Goal: Transaction & Acquisition: Purchase product/service

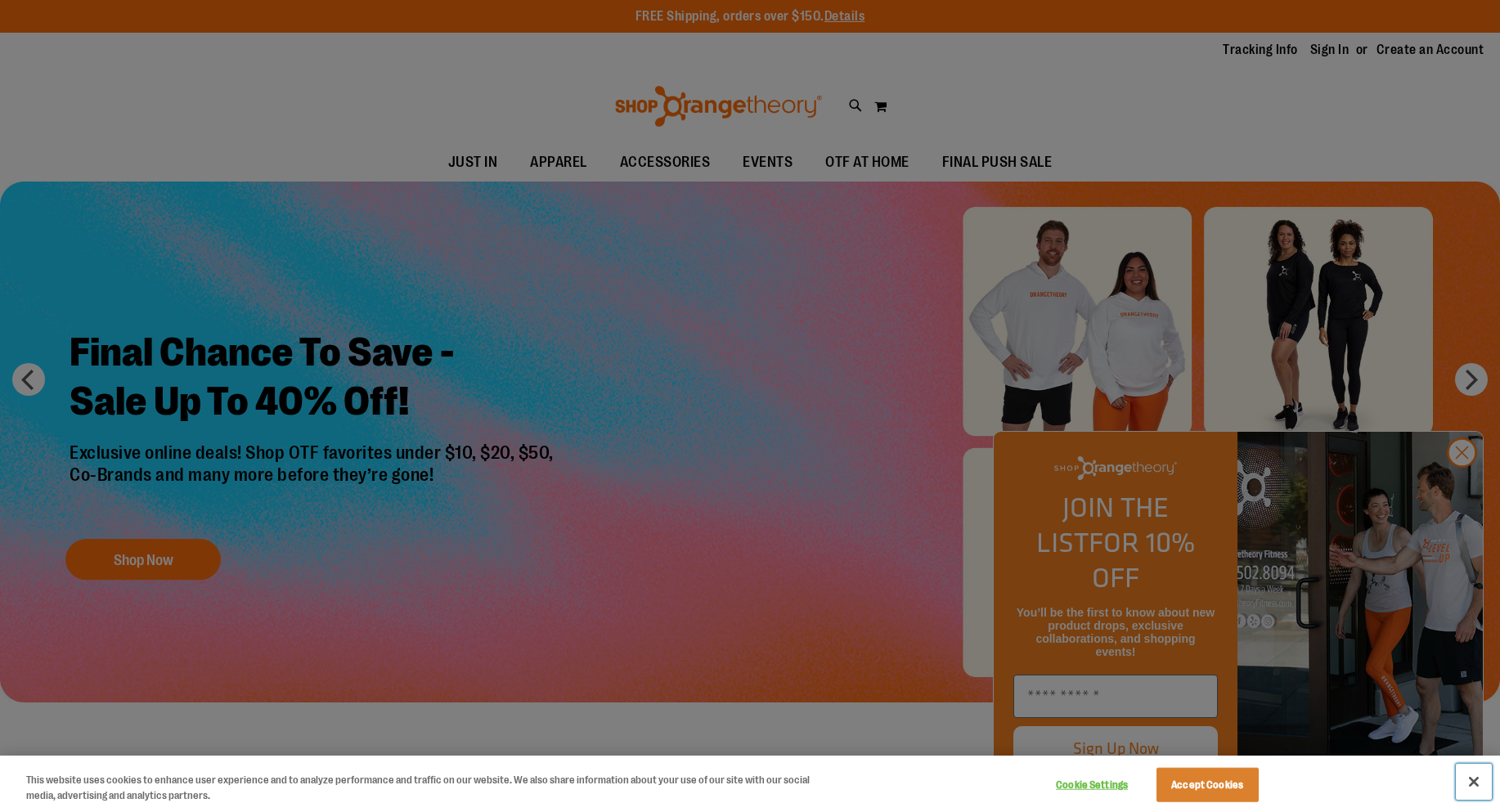
click at [1489, 784] on button "Close" at bounding box center [1473, 782] width 36 height 36
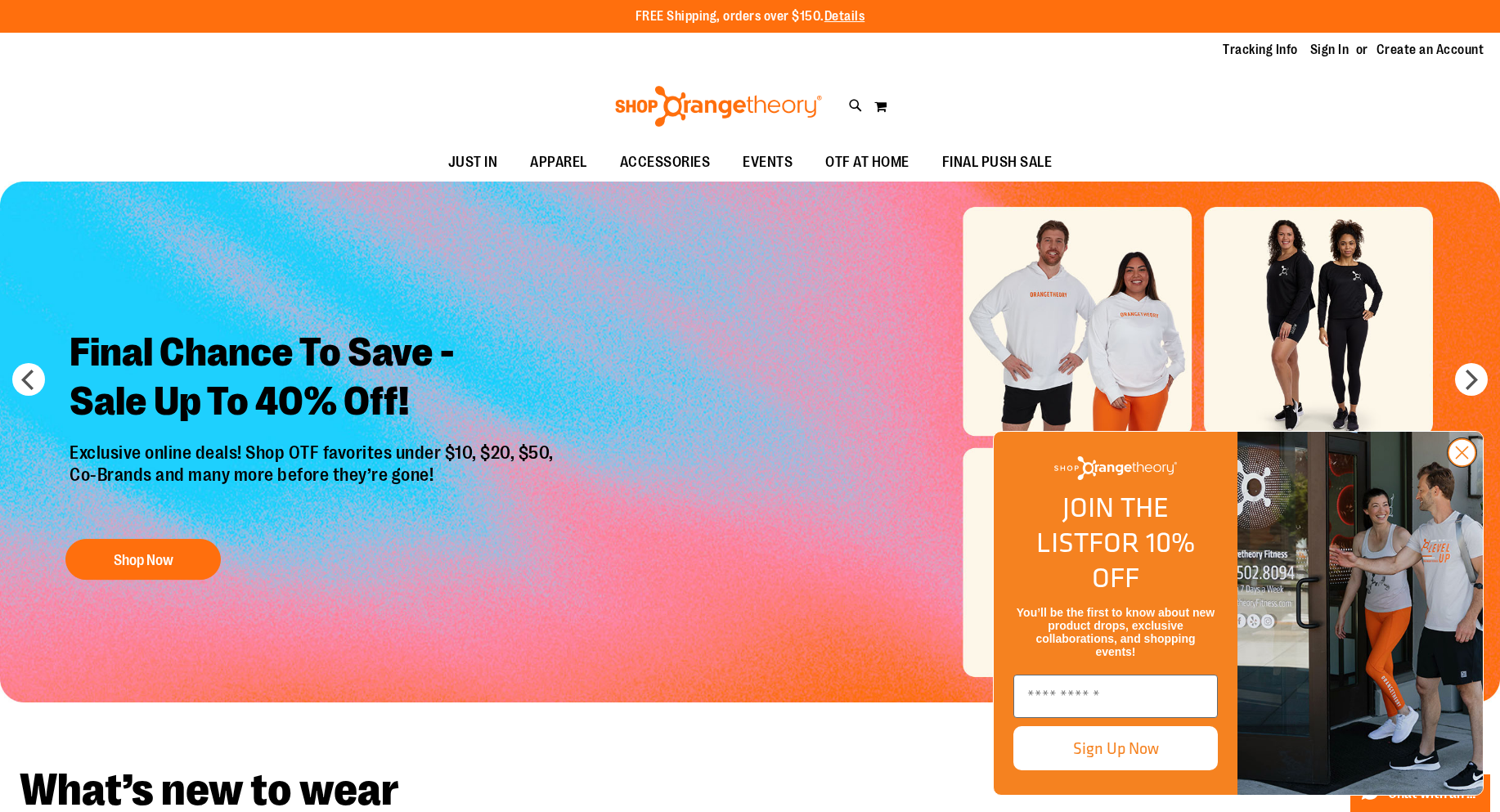
click at [1462, 466] on circle "Close dialog" at bounding box center [1462, 452] width 27 height 27
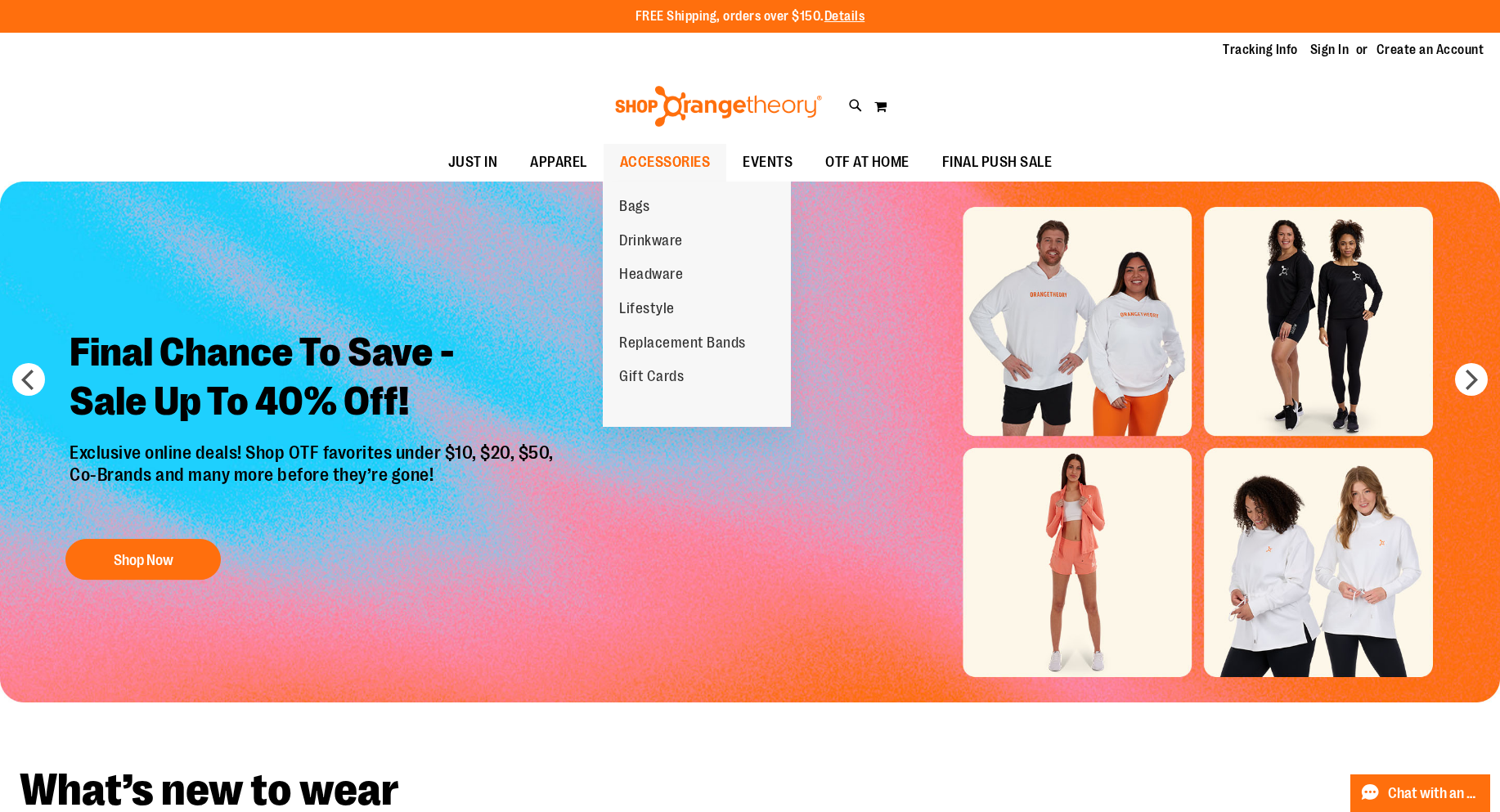
click at [690, 153] on span "ACCESSORIES" at bounding box center [666, 162] width 91 height 36
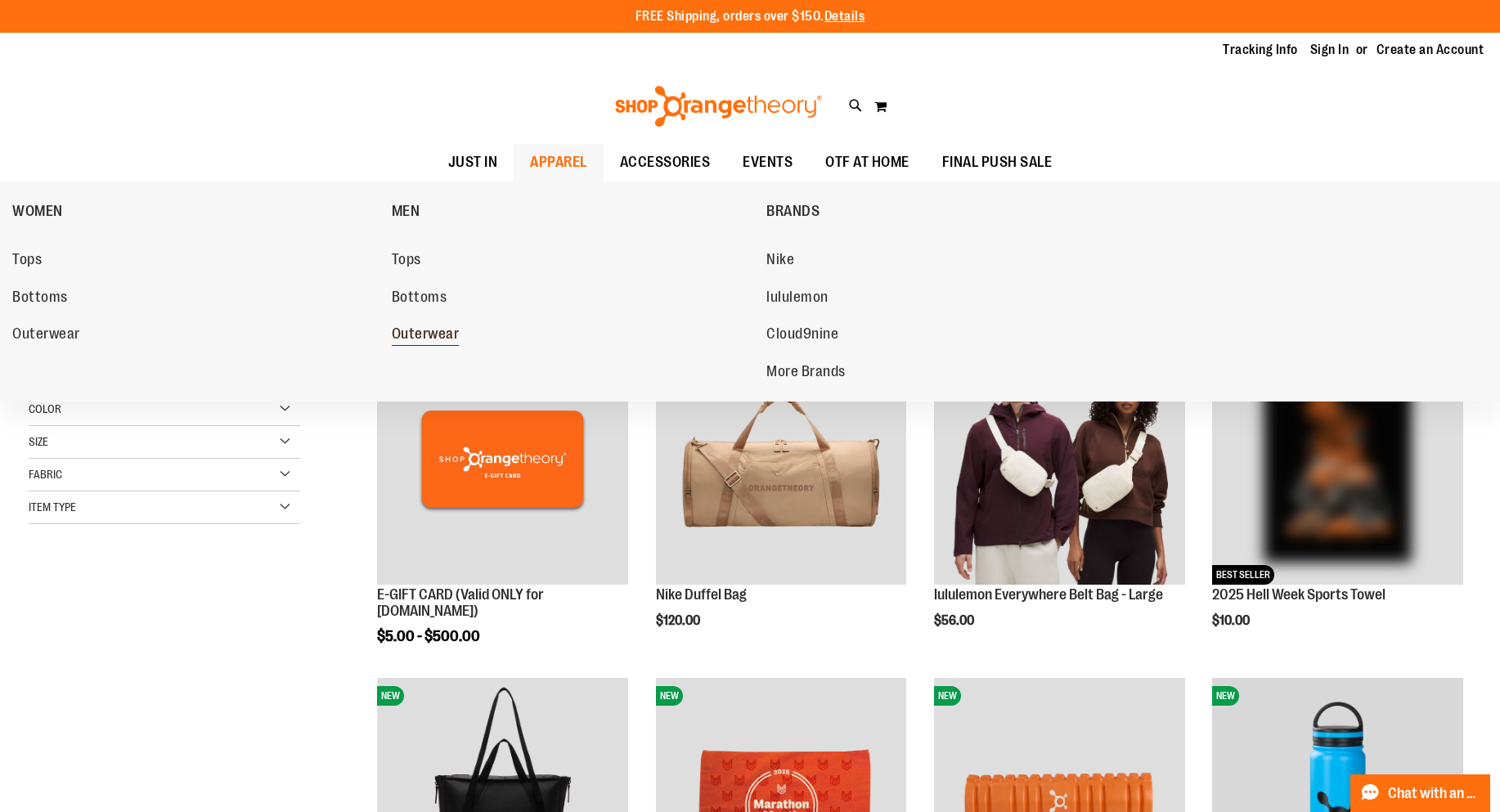
click at [431, 332] on span "Outerwear" at bounding box center [426, 335] width 68 height 20
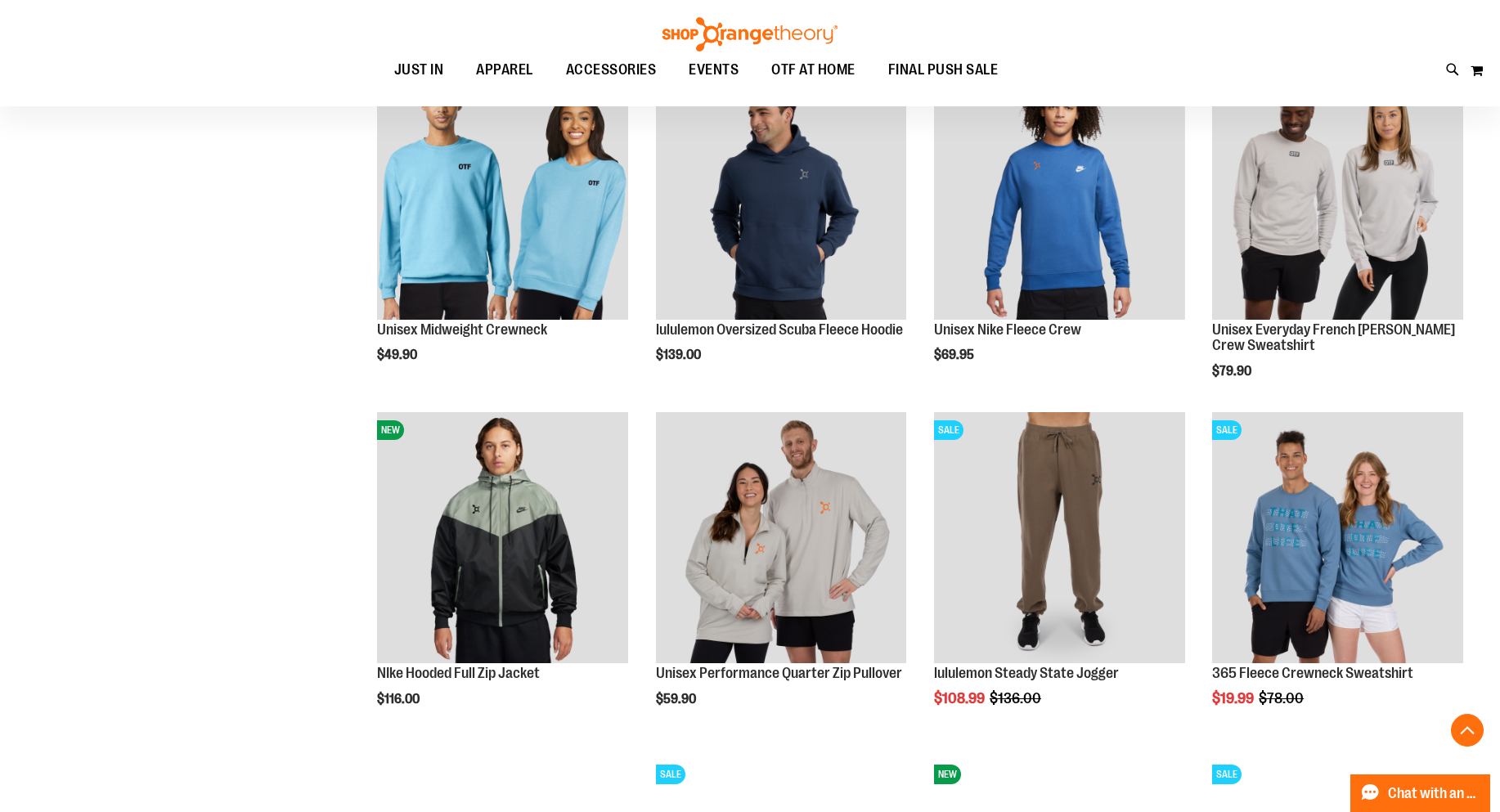
scroll to position [1307, 0]
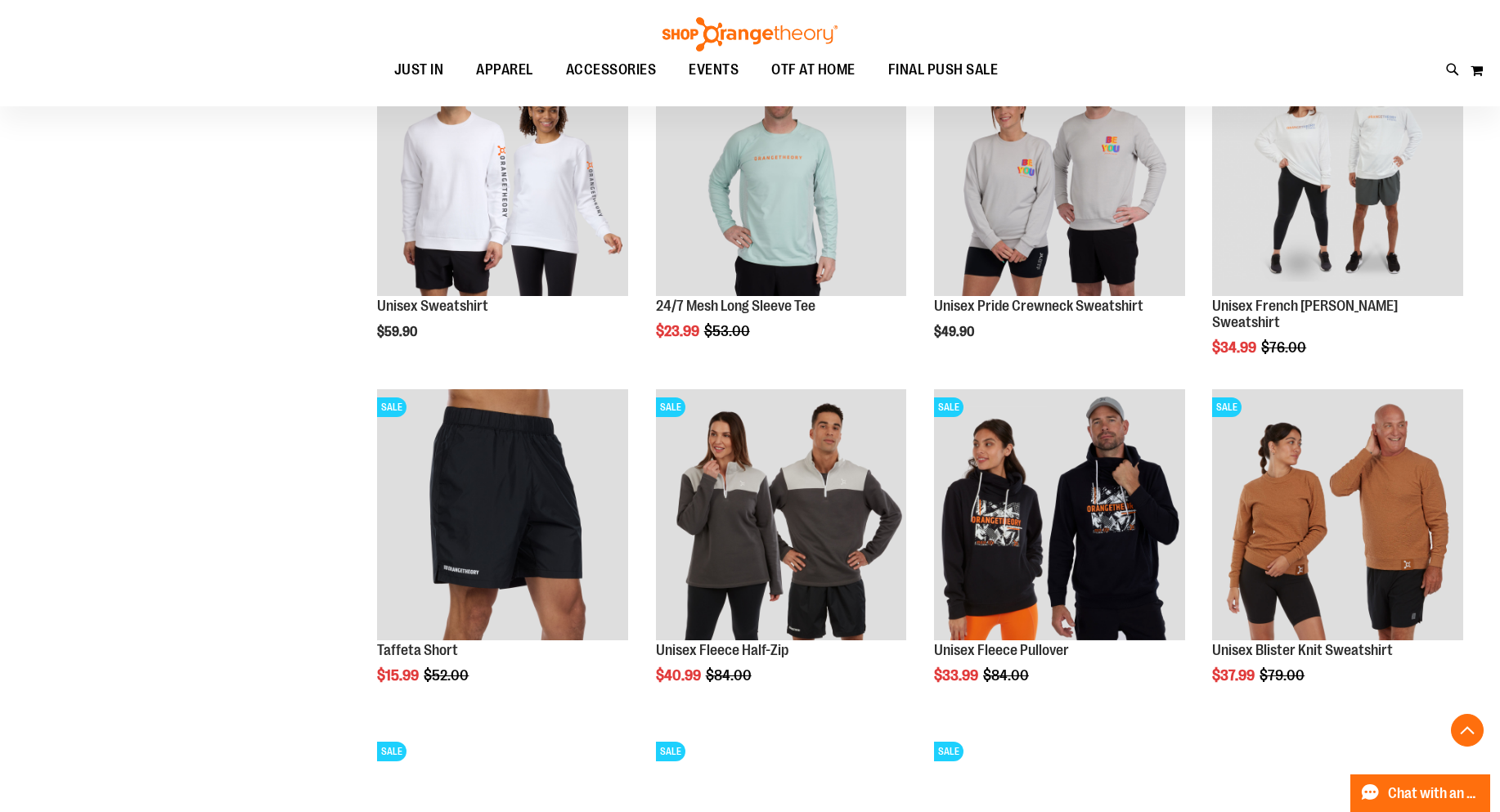
scroll to position [2043, 0]
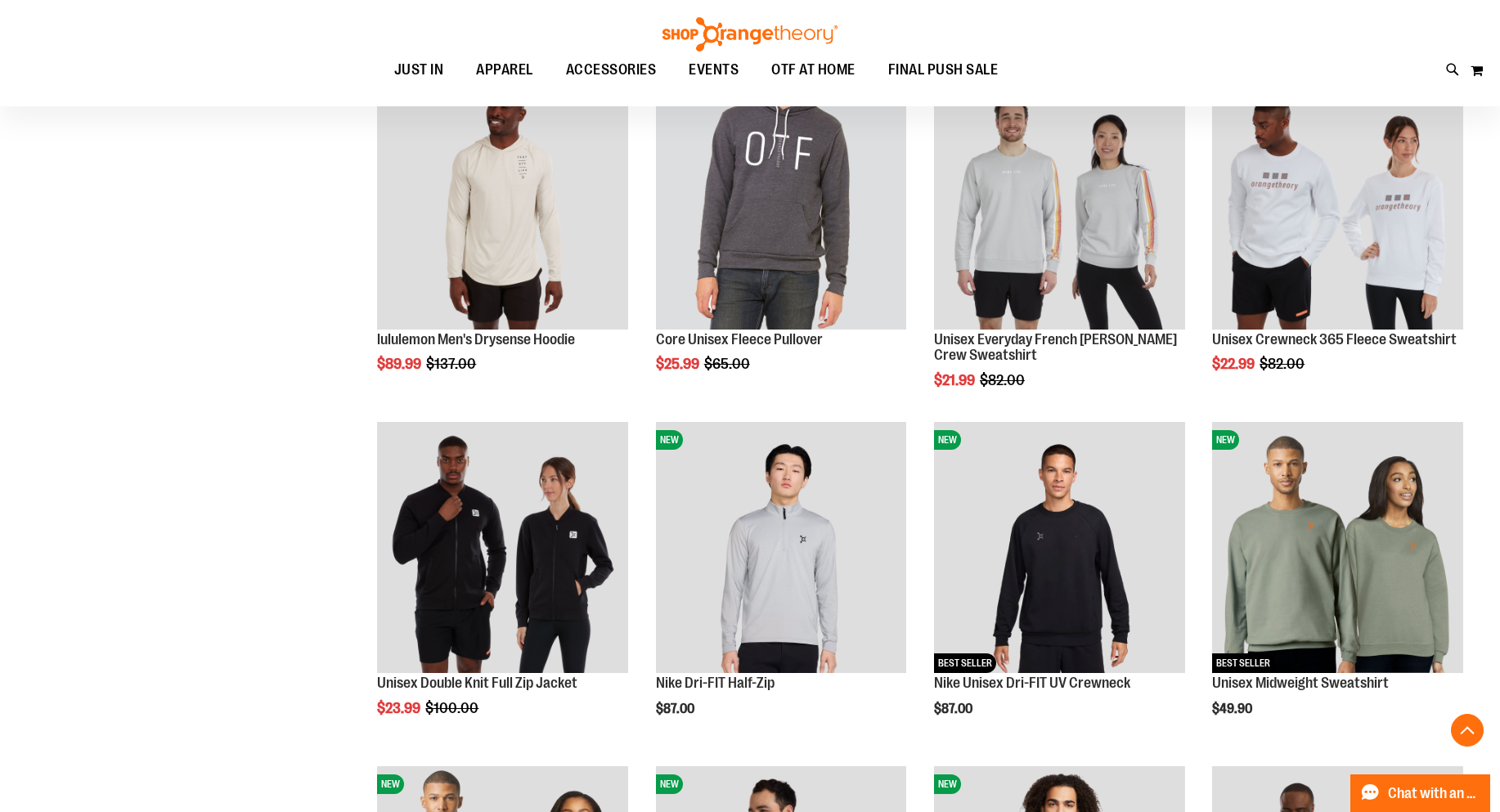
scroll to position [244, 0]
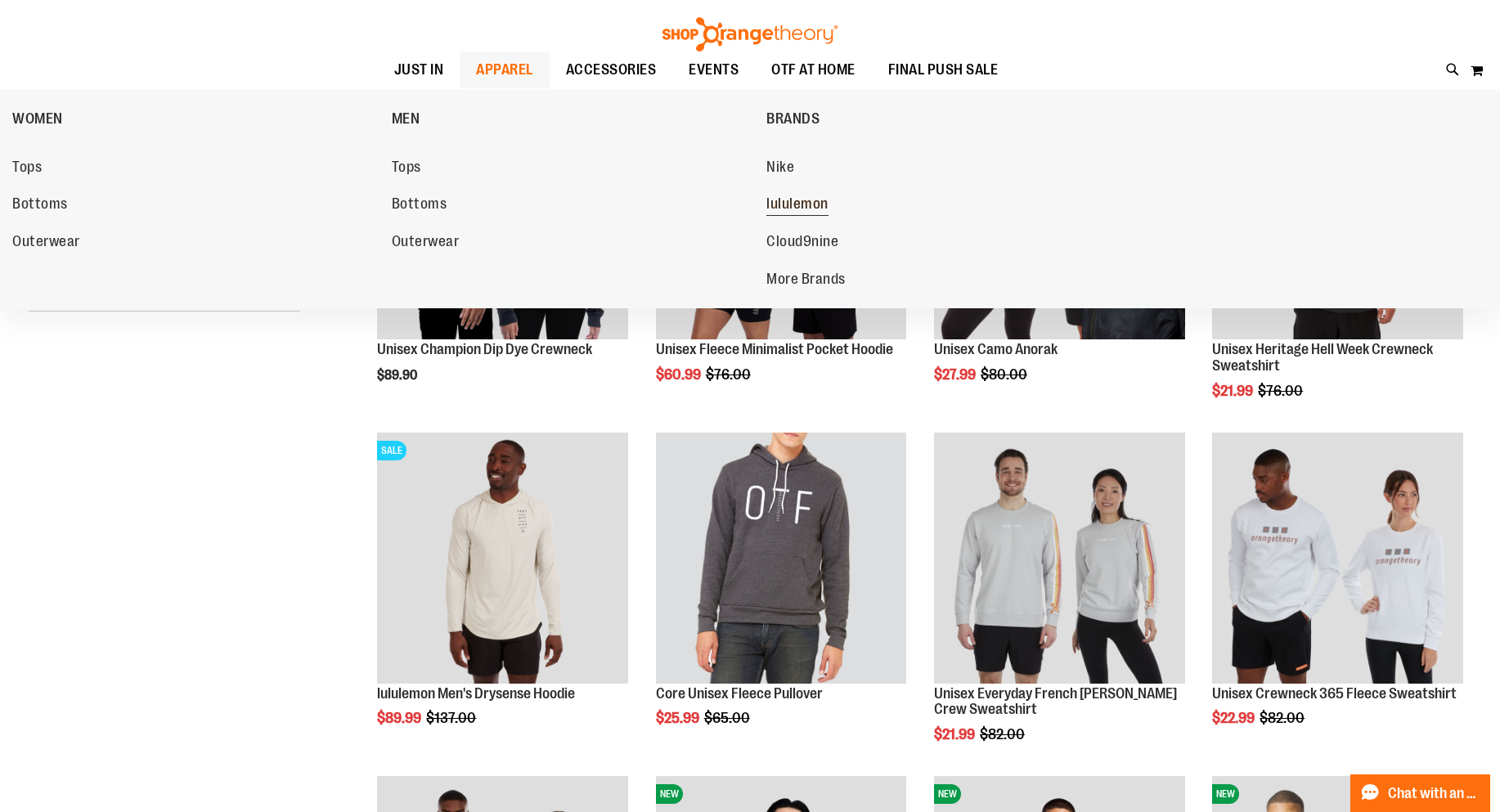
click at [787, 201] on span "lululemon" at bounding box center [797, 205] width 62 height 20
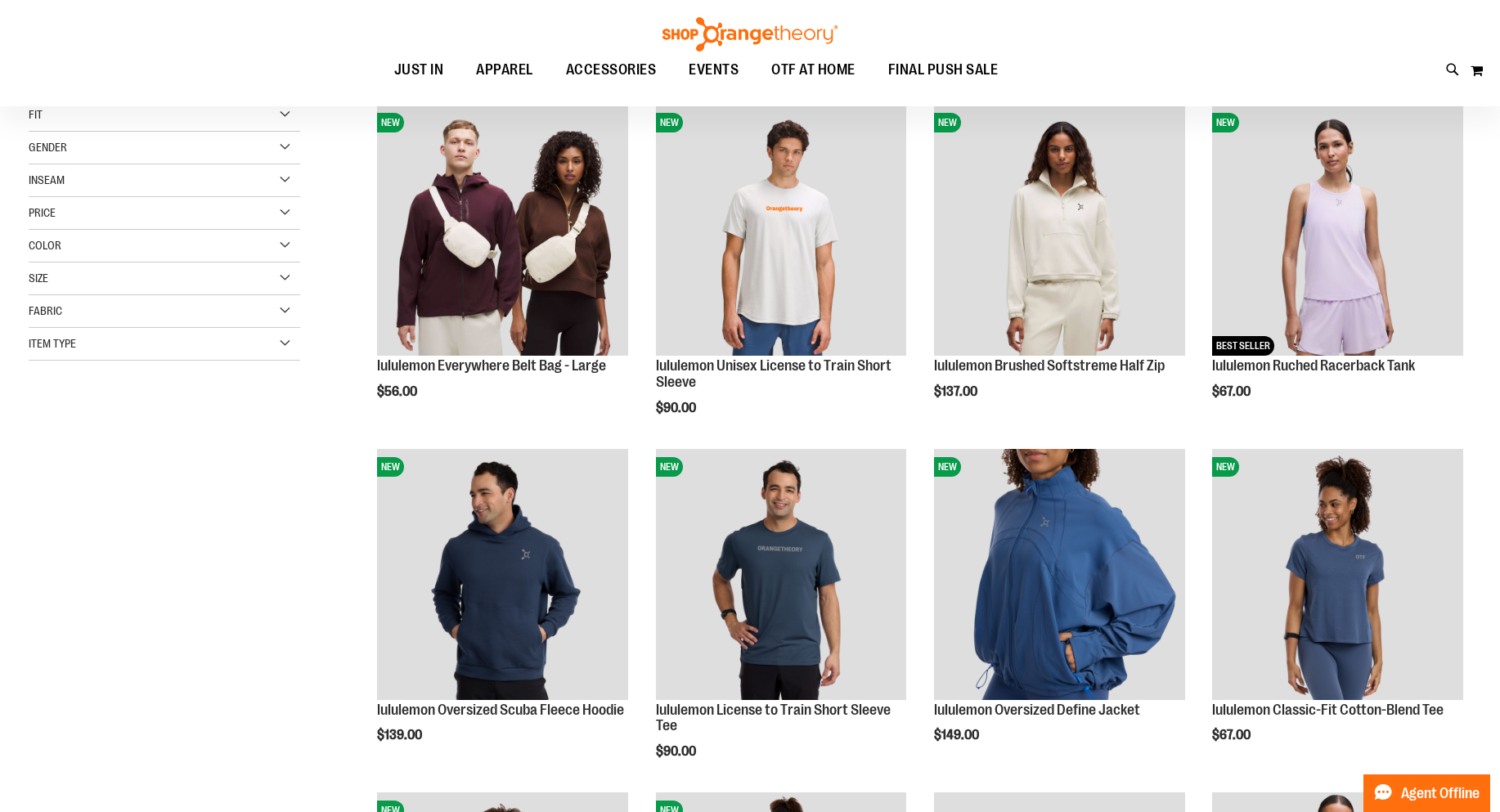
scroll to position [244, 0]
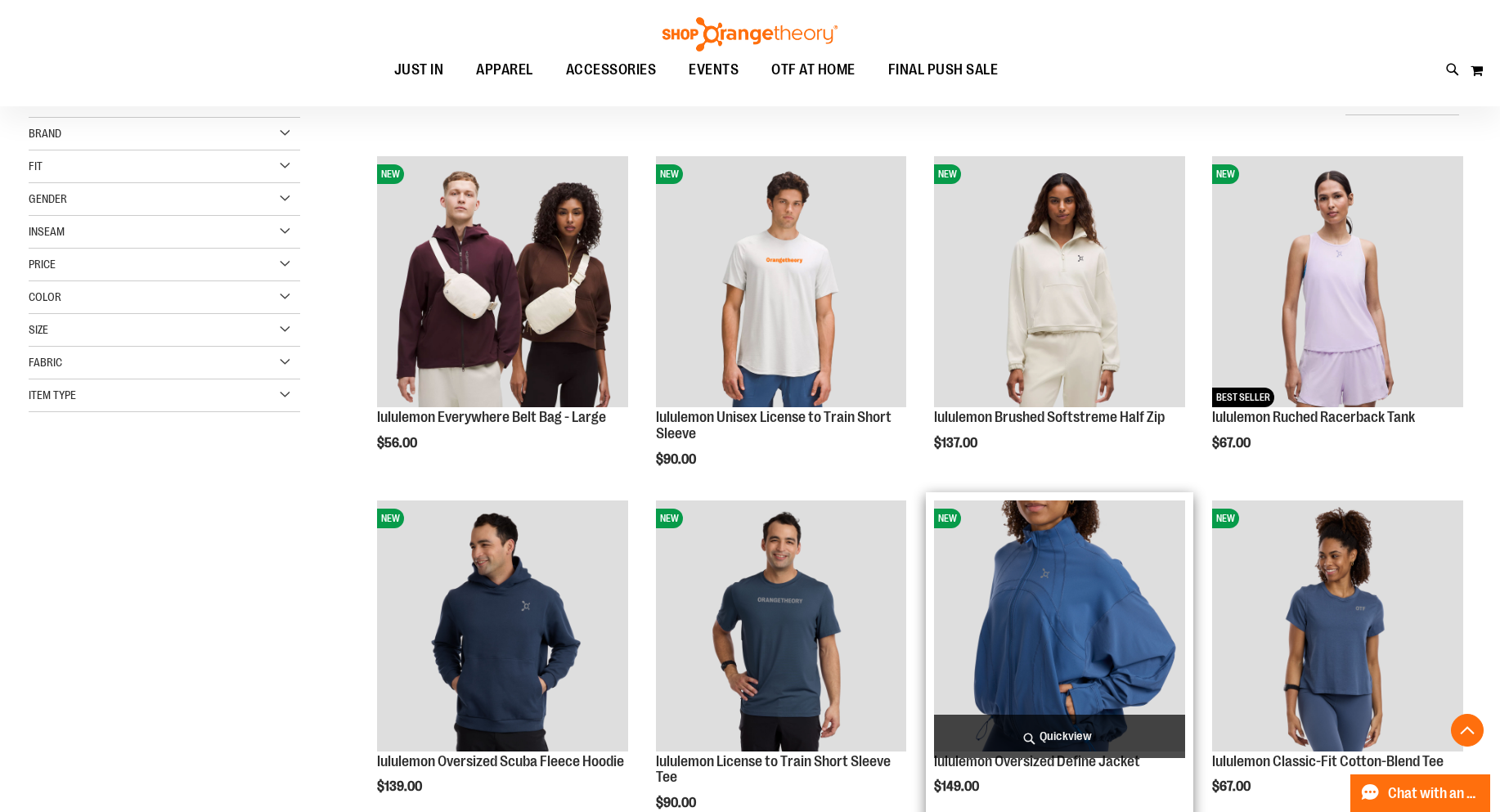
scroll to position [163, 0]
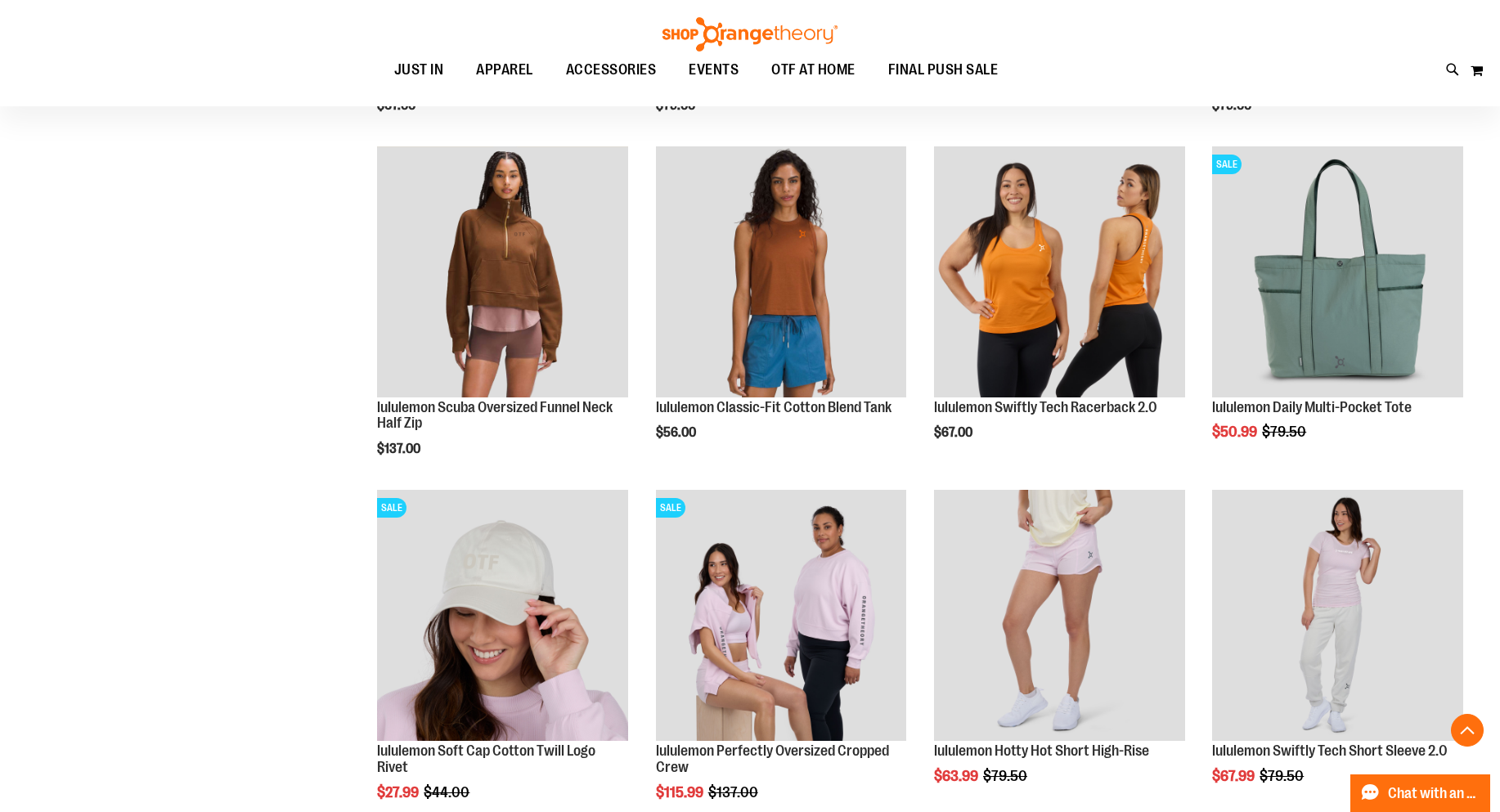
scroll to position [1225, 0]
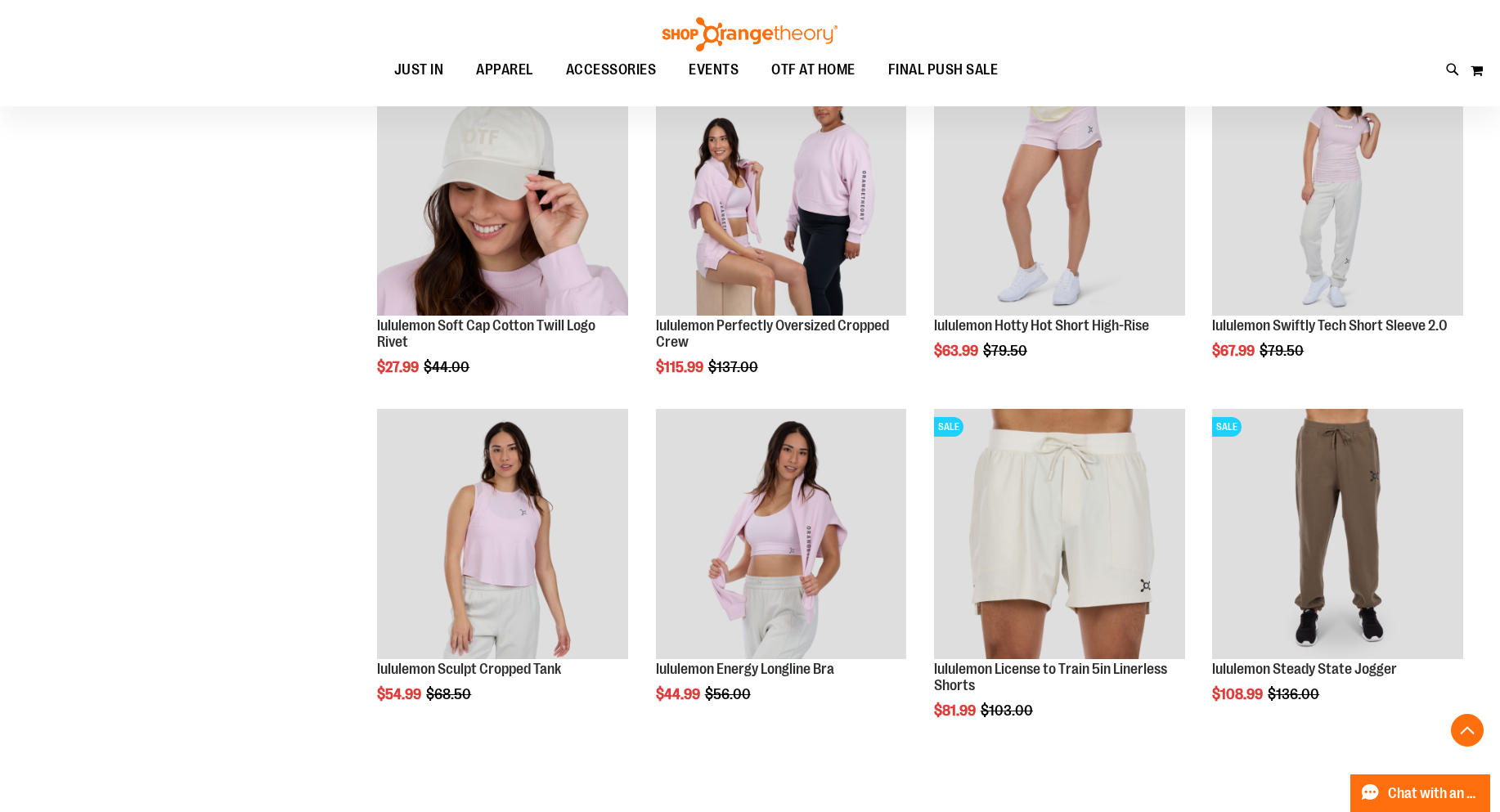
scroll to position [1635, 0]
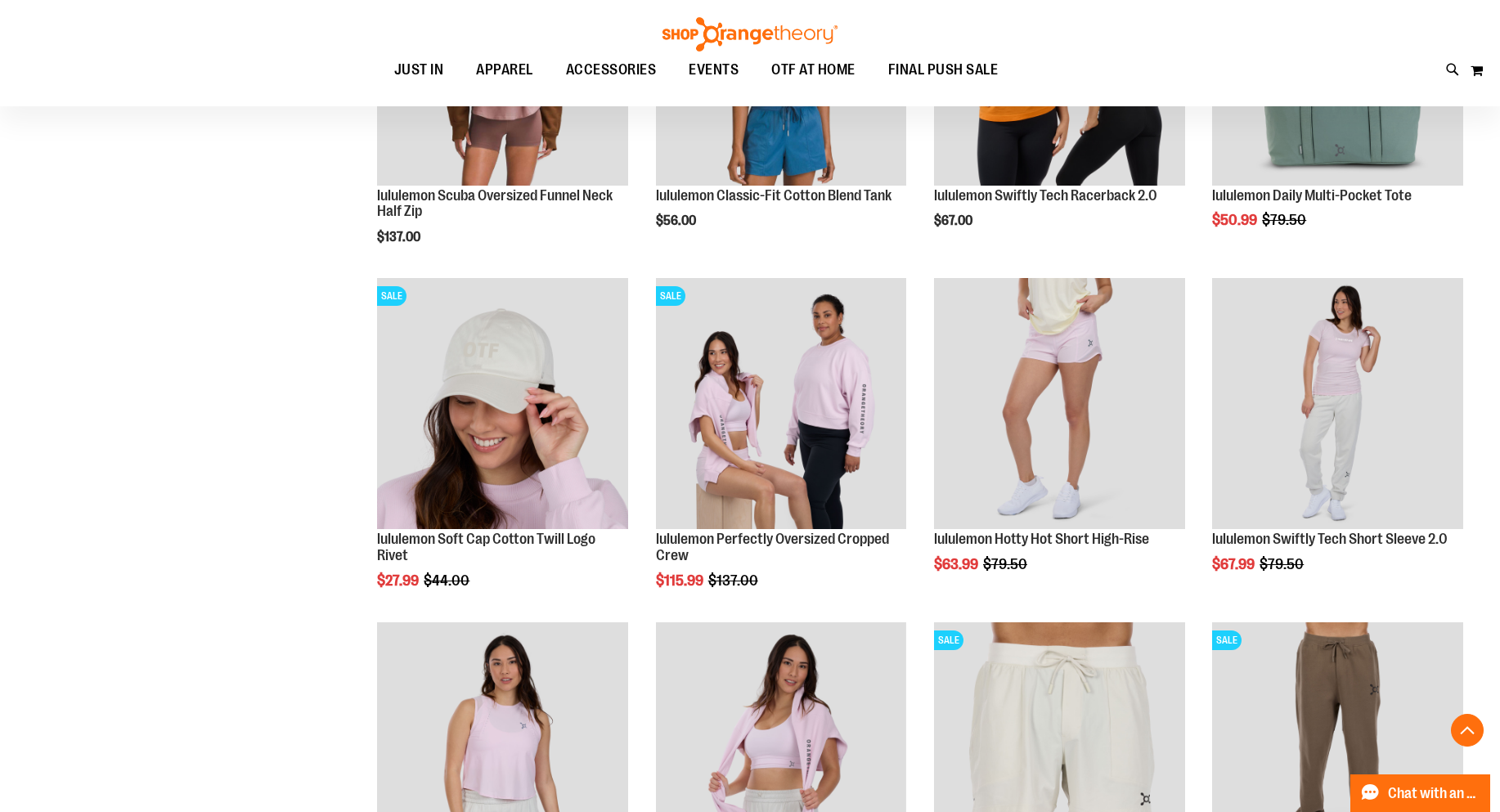
scroll to position [1389, 0]
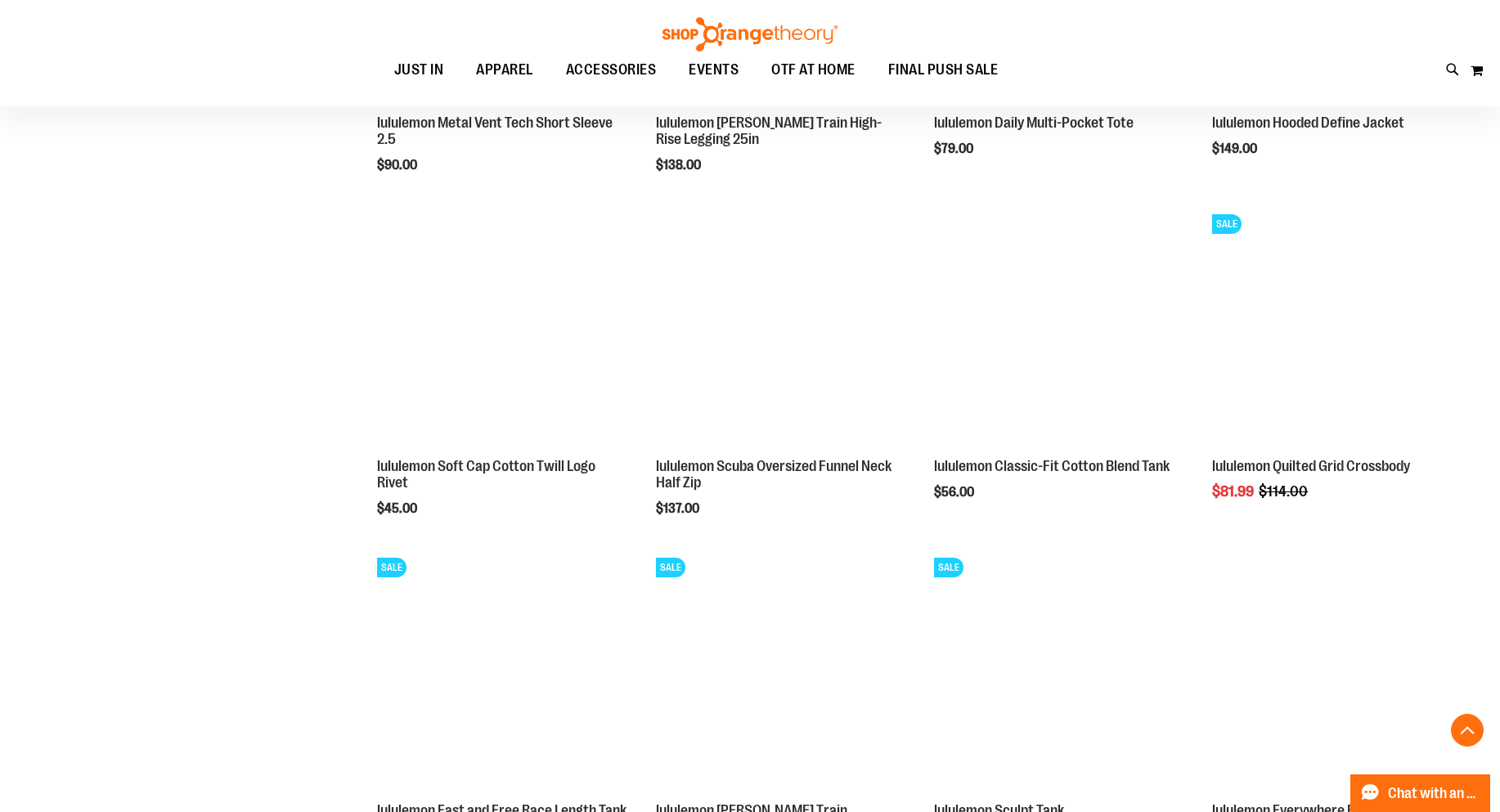
scroll to position [2615, 0]
